Goal: Task Accomplishment & Management: Complete application form

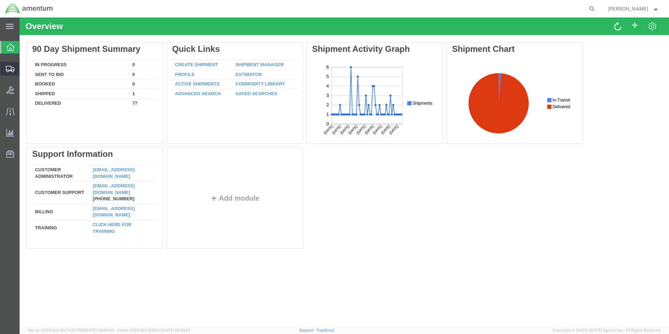
click at [0, 0] on span "Create Shipment" at bounding box center [0, 0] width 0 height 0
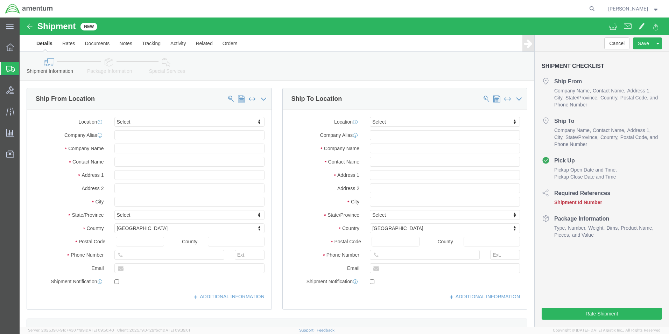
select select
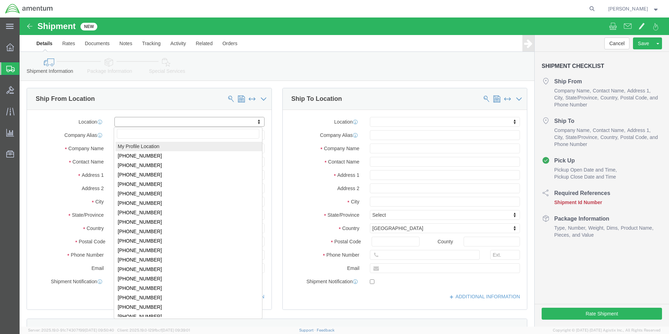
select select "MYPROFILE"
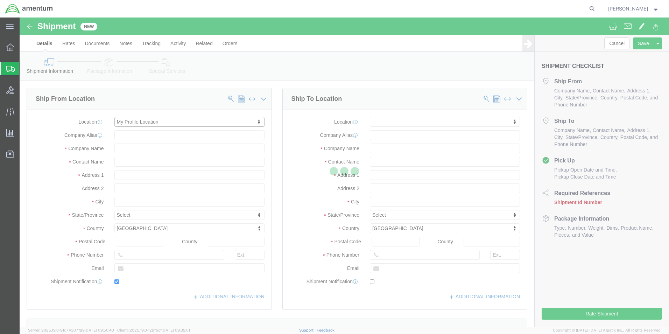
type input "[STREET_ADDRESS][PERSON_NAME]"
type input "RM#S-124, NAS PENSACOLA, T44CLS"
type input "32508"
type input "[PHONE_NUMBER]"
type input "[PERSON_NAME][EMAIL_ADDRESS][PERSON_NAME][DOMAIN_NAME]"
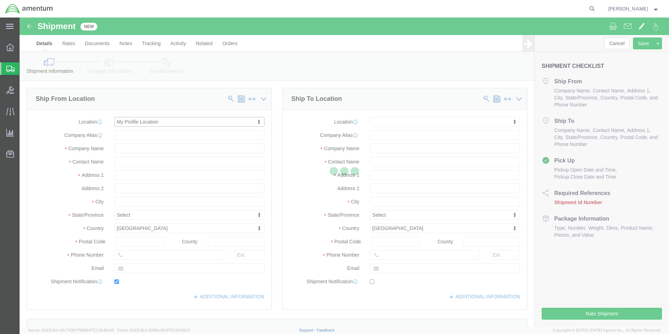
checkbox input "true"
type input "Amentum Services, Inc."
type input "[PERSON_NAME]"
type input "Pensacola"
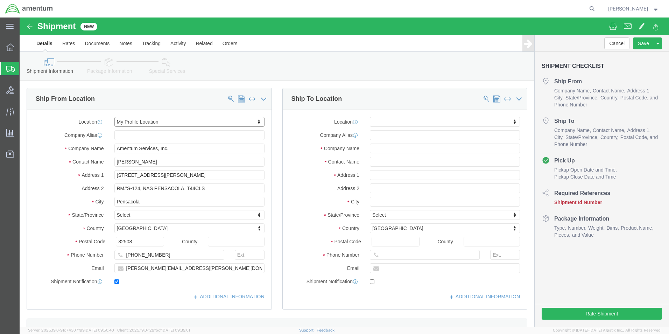
select select "FL"
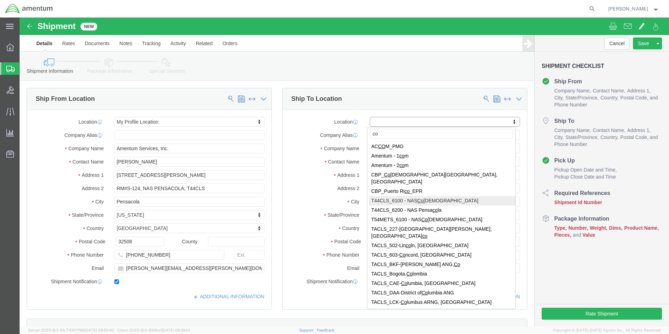
type input "co"
select select "42673"
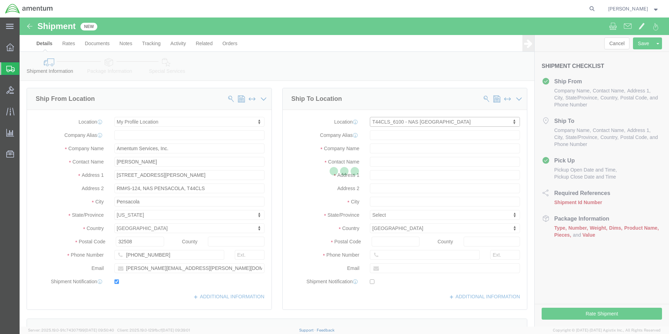
type input "[STREET_ADDRESS]"
type input "NAS [DATE]"
type input "78419"
type input "Amentum Services, Inc."
type input "[DATE]"
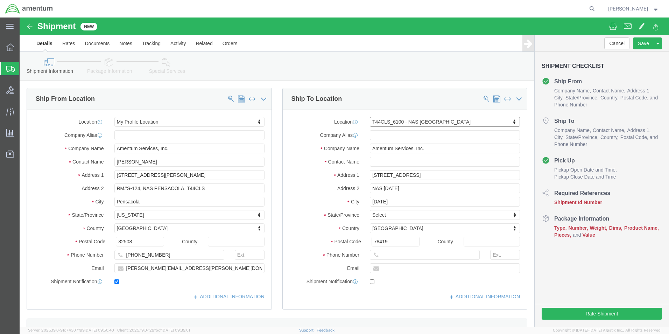
select select "[GEOGRAPHIC_DATA]"
click input "text"
type input "d"
type input "[PERSON_NAME]"
click input "text"
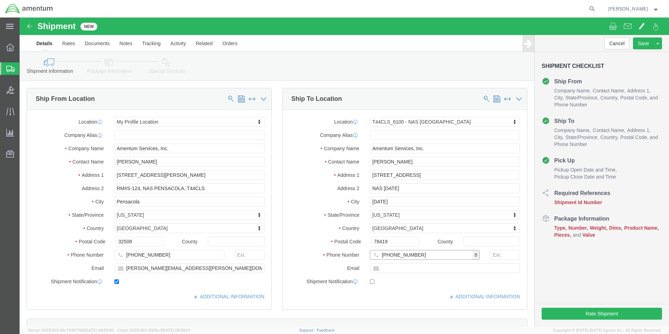
type input "[PHONE_NUMBER]"
click input "text"
type input "[PERSON_NAME][EMAIL_ADDRESS][DOMAIN_NAME]"
click input "checkbox"
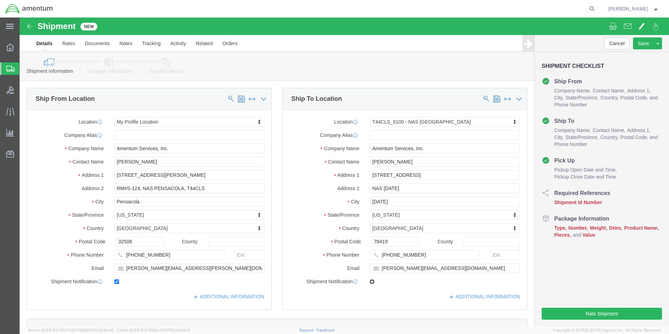
checkbox input "true"
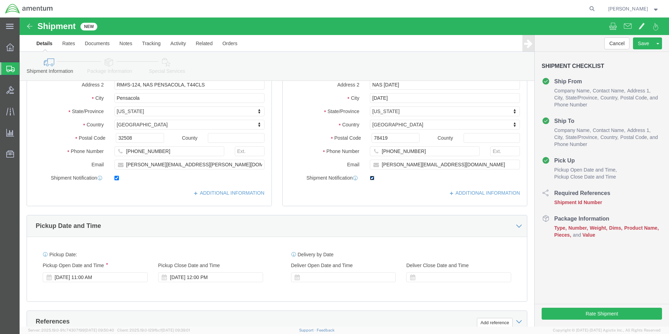
scroll to position [105, 0]
click div "[DATE] 12:00 PM"
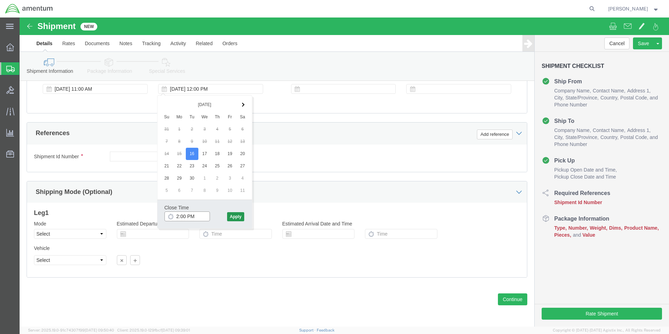
type input "2:00 PM"
click button "Apply"
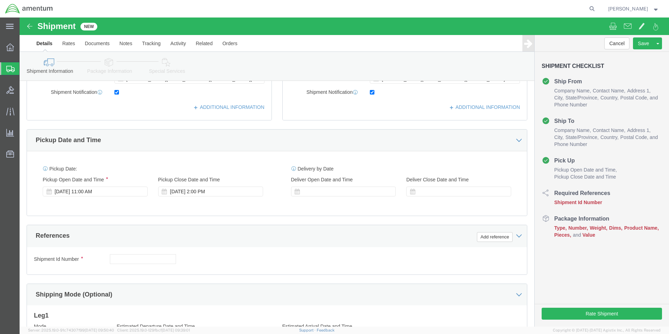
scroll to position [187, 0]
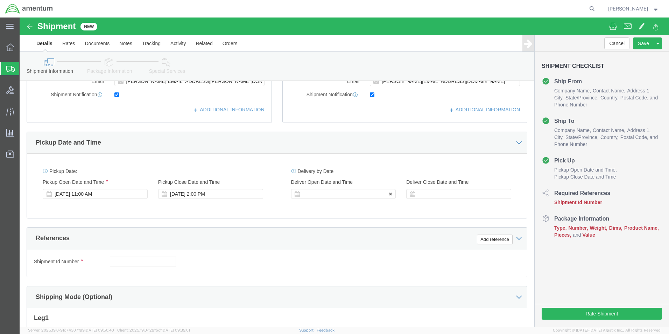
click div
click input "3:00 PM"
type input "11:00 AM"
click button "Apply"
click div
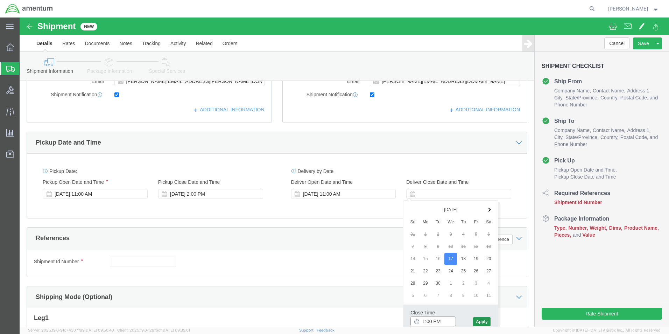
type input "1:00 PM"
click button "Apply"
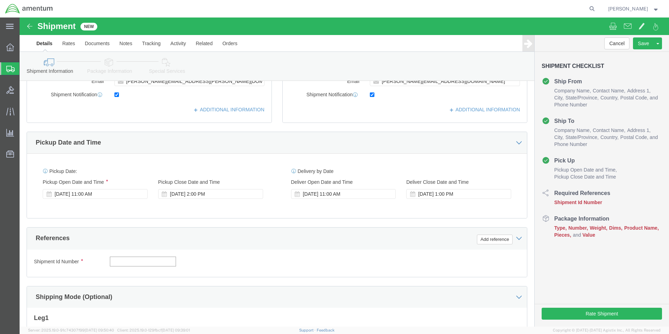
click input "text"
type input "620052590001"
click button "Add reference"
click select "Select Account Type Activity ID Airline Appointment Number ASN Batch Request # …"
select select "CUSTREF"
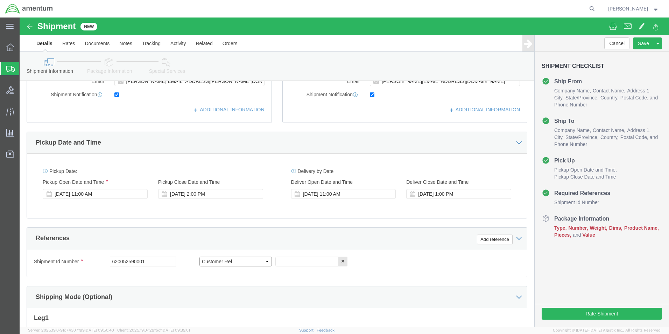
click select "Select Account Type Activity ID Airline Appointment Number ASN Batch Request # …"
click input "text"
type input "MBEU200670"
click div "Shipment Id Number 620052590001 Select Account Type Activity ID Airline Appoint…"
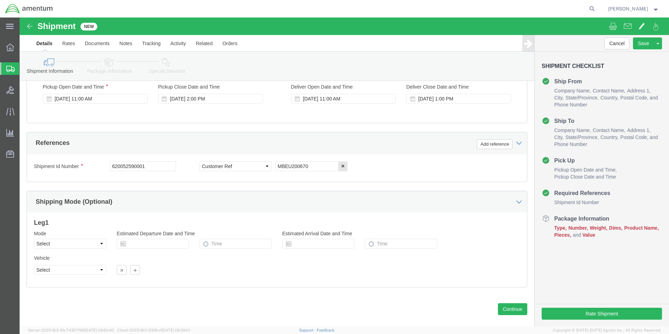
scroll to position [292, 0]
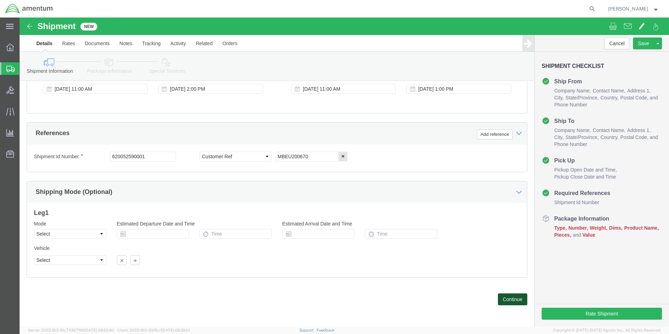
click button "Continue"
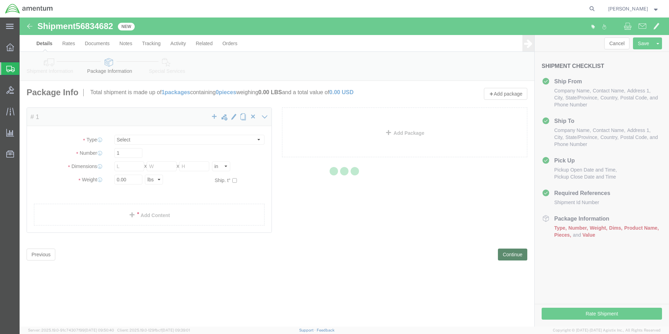
select select "CBOX"
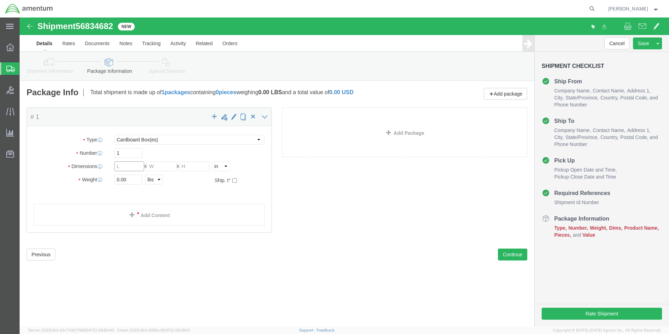
click input "text"
type input "12"
type input "10"
type input "16"
type input "5"
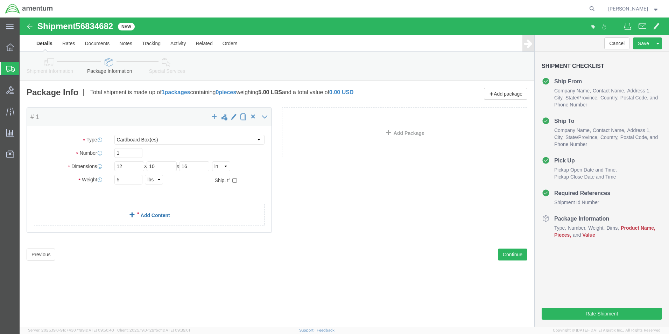
click link "Add Content"
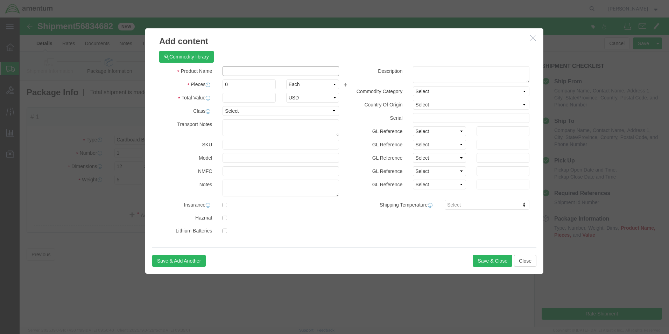
click input "text"
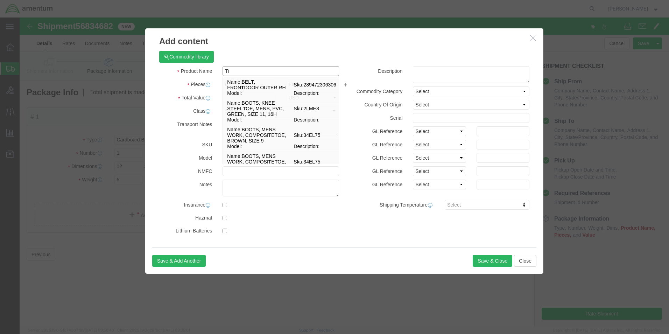
type input "T"
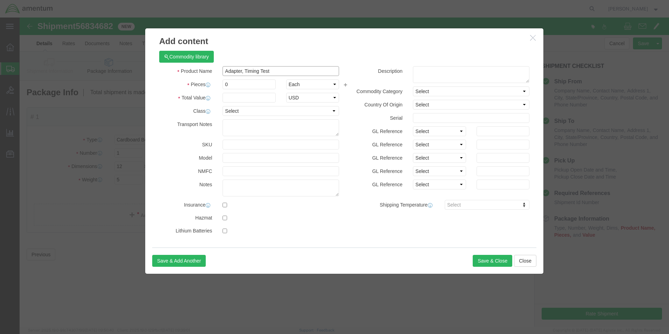
type input "Adapter, Timing Test"
type input "1"
type input "15000"
select select "USD"
click select "Select 50 55 60 65 70 85 92.5 100 125 175 250 300 400"
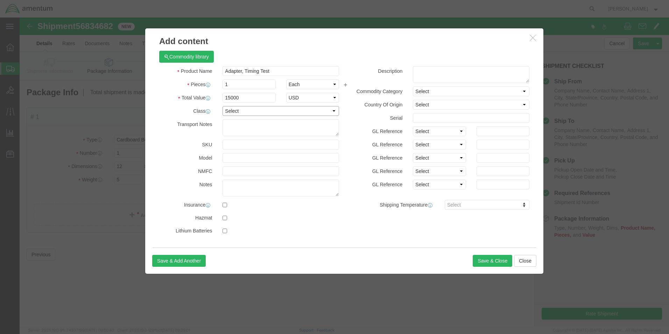
select select "85"
click select "Select 50 55 60 65 70 85 92.5 100 125 175 250 300 400"
click label "SKU"
click textarea
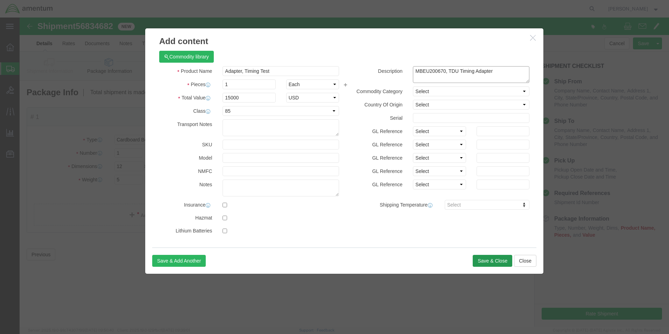
type textarea "MBEU200670, TDU Timing Adapter"
click button "Save & Close"
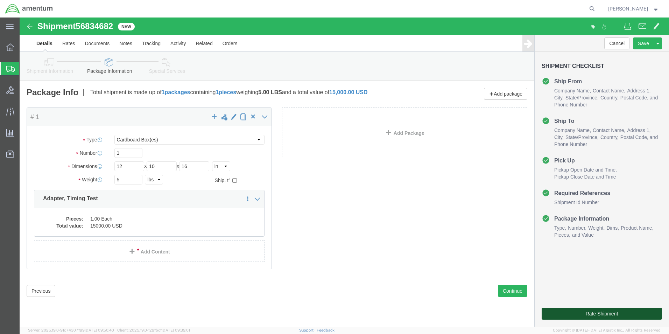
click button "Rate Shipment"
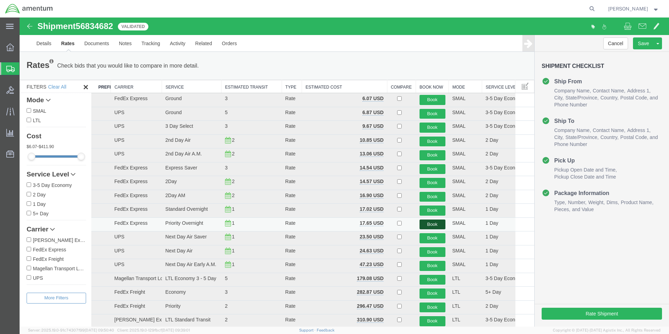
click at [428, 223] on button "Book" at bounding box center [432, 224] width 26 height 10
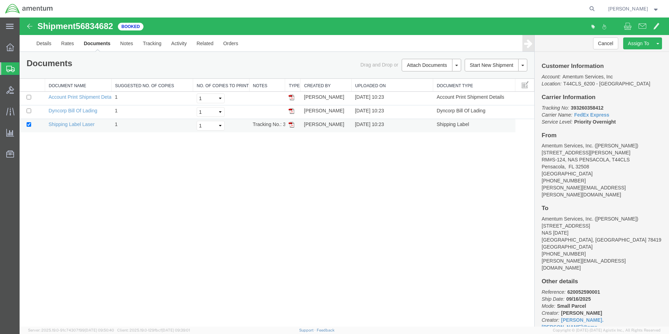
click at [289, 124] on img at bounding box center [292, 125] width 6 height 6
click at [44, 42] on link "Details" at bounding box center [43, 43] width 25 height 17
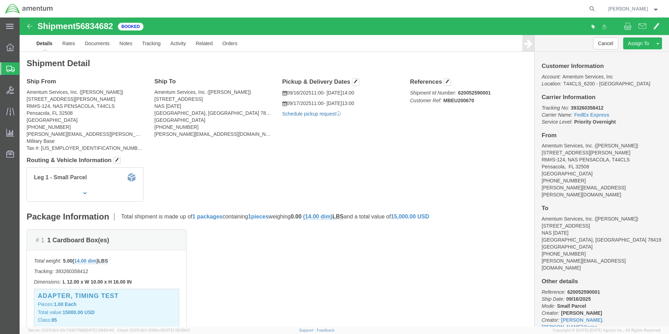
click link "Schedule pickup request"
